Goal: Book appointment/travel/reservation

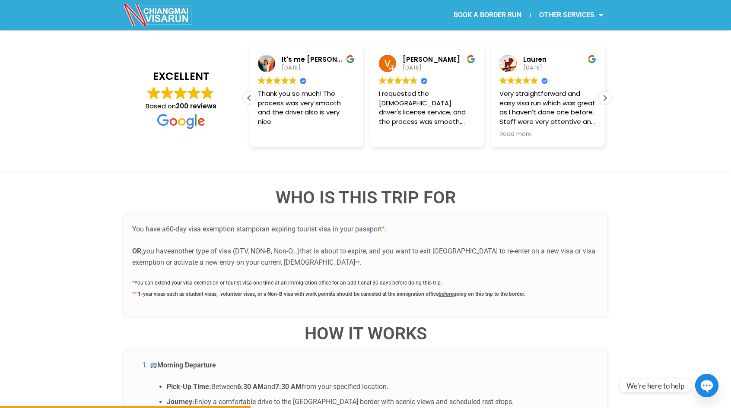
scroll to position [1339, 0]
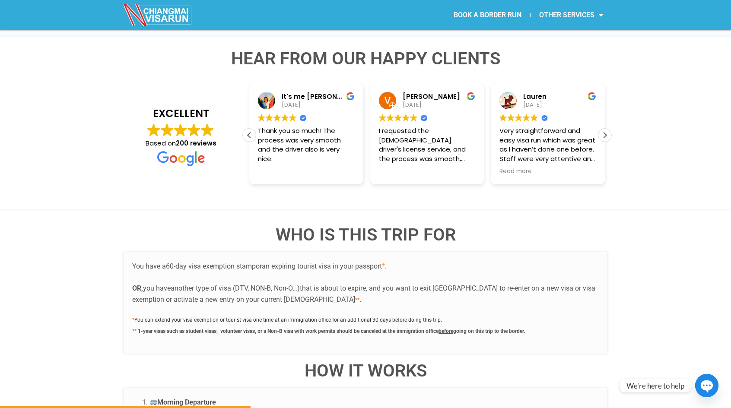
click at [494, 16] on link "BOOK A BORDER RUN" at bounding box center [487, 15] width 85 height 20
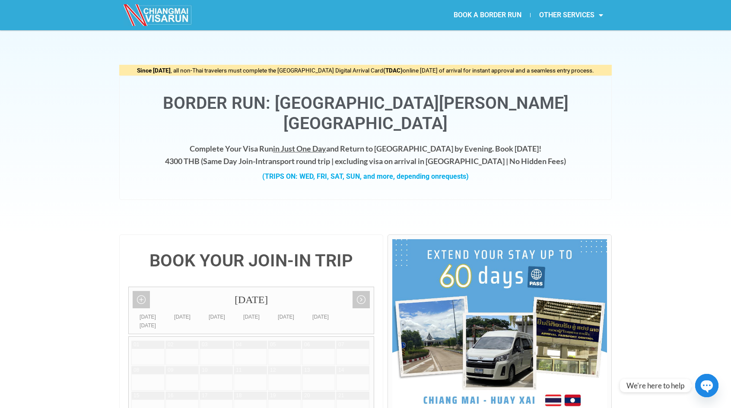
click at [479, 177] on div "Border Run: [GEOGRAPHIC_DATA][PERSON_NAME][GEOGRAPHIC_DATA] Complete Your Visa …" at bounding box center [365, 138] width 492 height 124
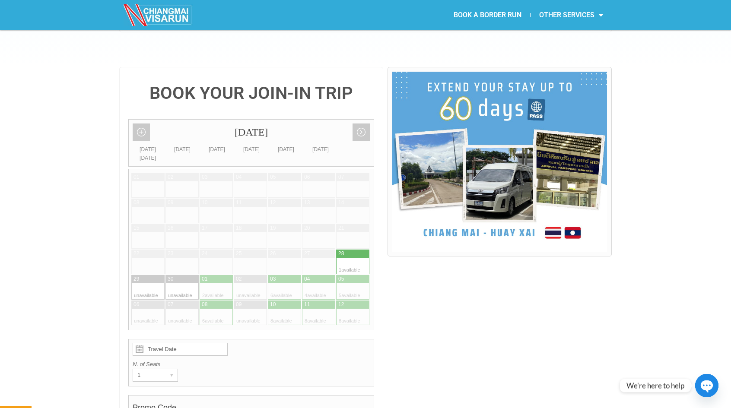
scroll to position [168, 0]
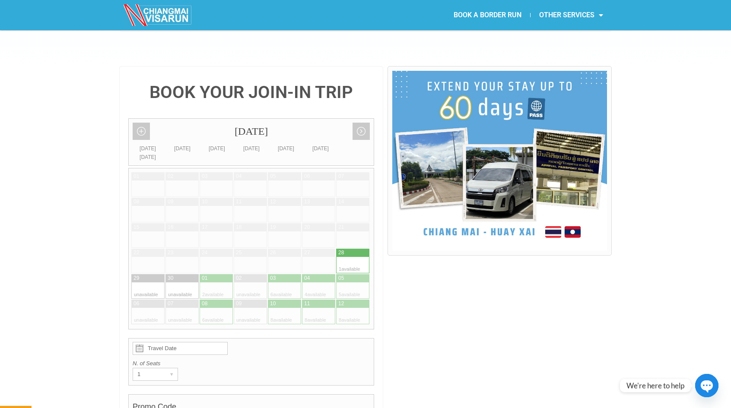
click at [222, 283] on div at bounding box center [224, 291] width 17 height 16
type input "[DATE]"
radio input "true"
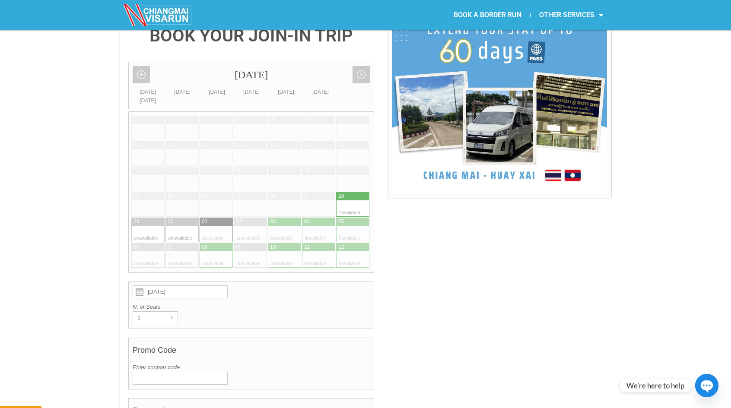
scroll to position [263, 0]
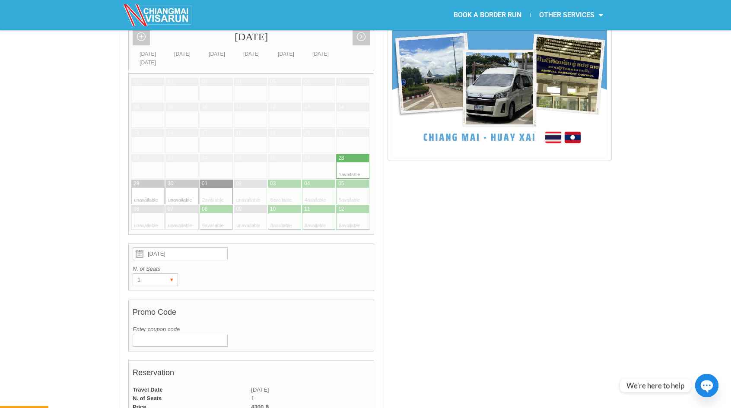
click at [166, 274] on div "▾" at bounding box center [171, 280] width 12 height 12
click at [149, 291] on li "1" at bounding box center [153, 297] width 41 height 13
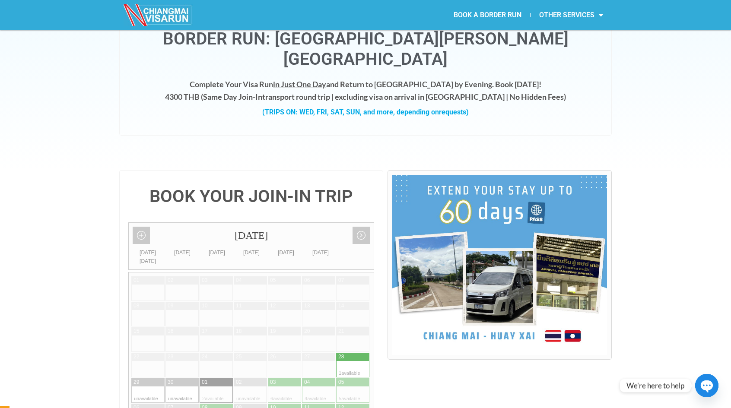
scroll to position [0, 0]
